Goal: Navigation & Orientation: Find specific page/section

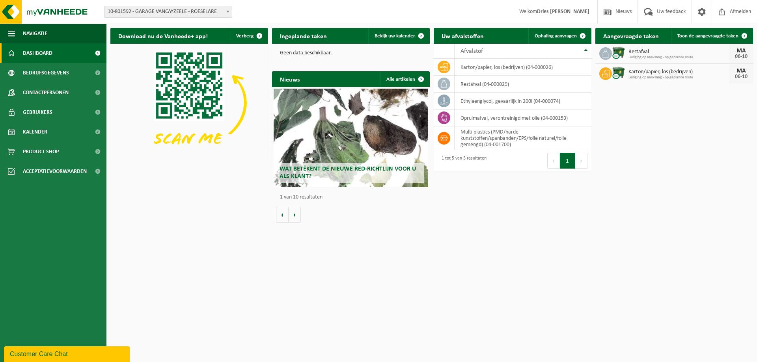
click at [67, 52] on link "Dashboard" at bounding box center [53, 53] width 106 height 20
click at [52, 59] on span "Dashboard" at bounding box center [38, 53] width 30 height 20
click at [61, 54] on link "Dashboard" at bounding box center [53, 53] width 106 height 20
